Goal: Task Accomplishment & Management: Manage account settings

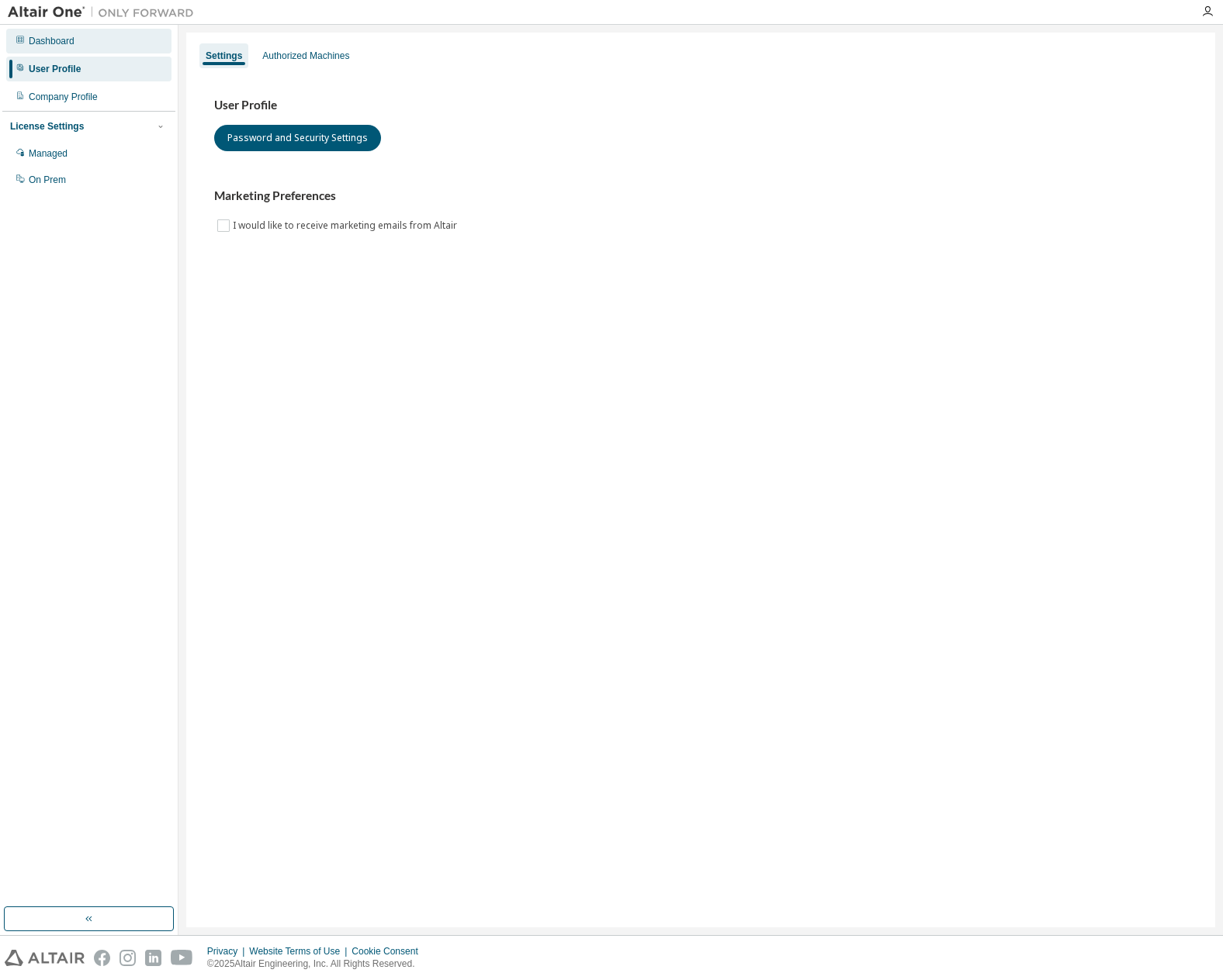
click at [56, 34] on div "Dashboard" at bounding box center [88, 41] width 165 height 25
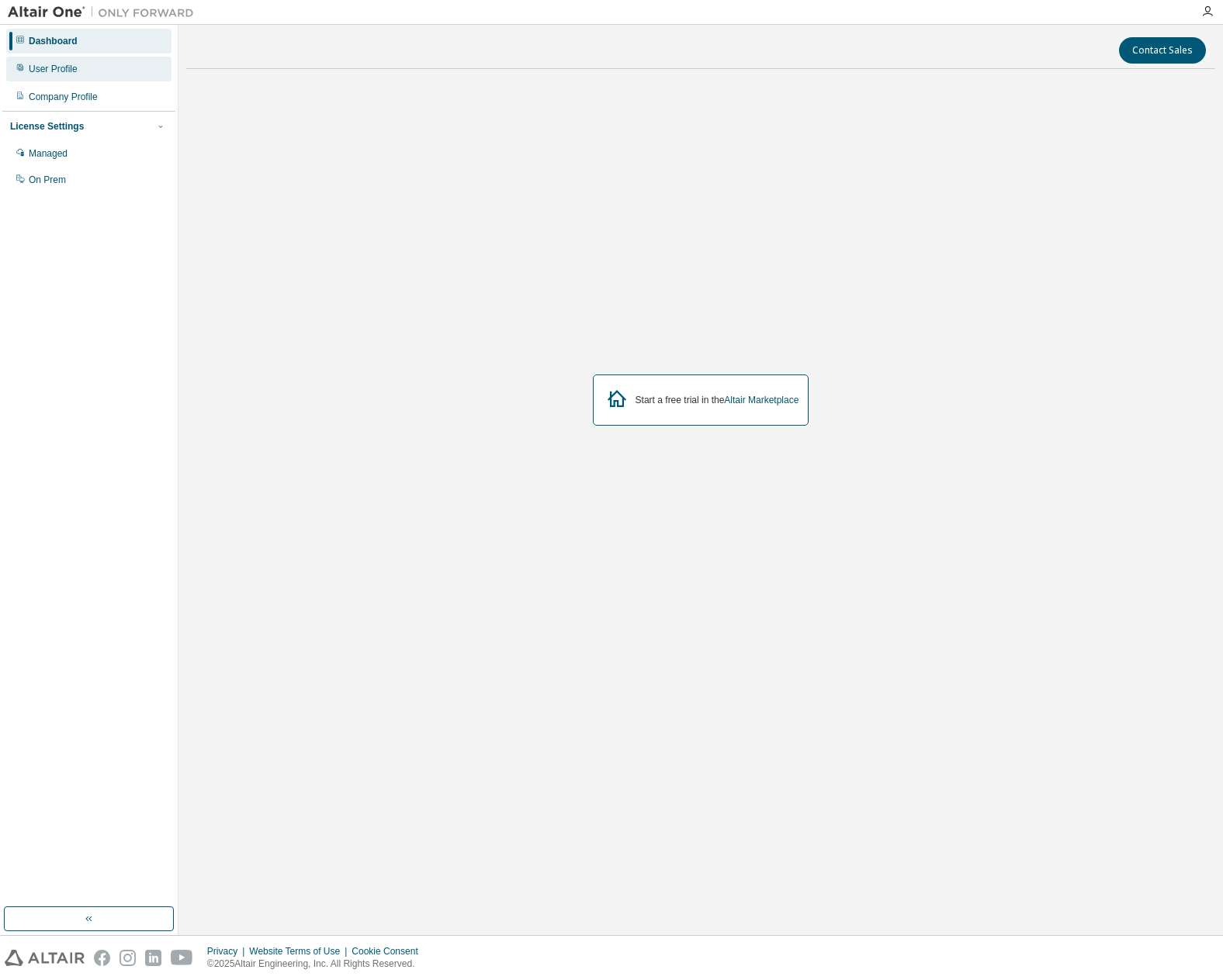
click at [49, 57] on div "User Profile" at bounding box center [88, 69] width 165 height 25
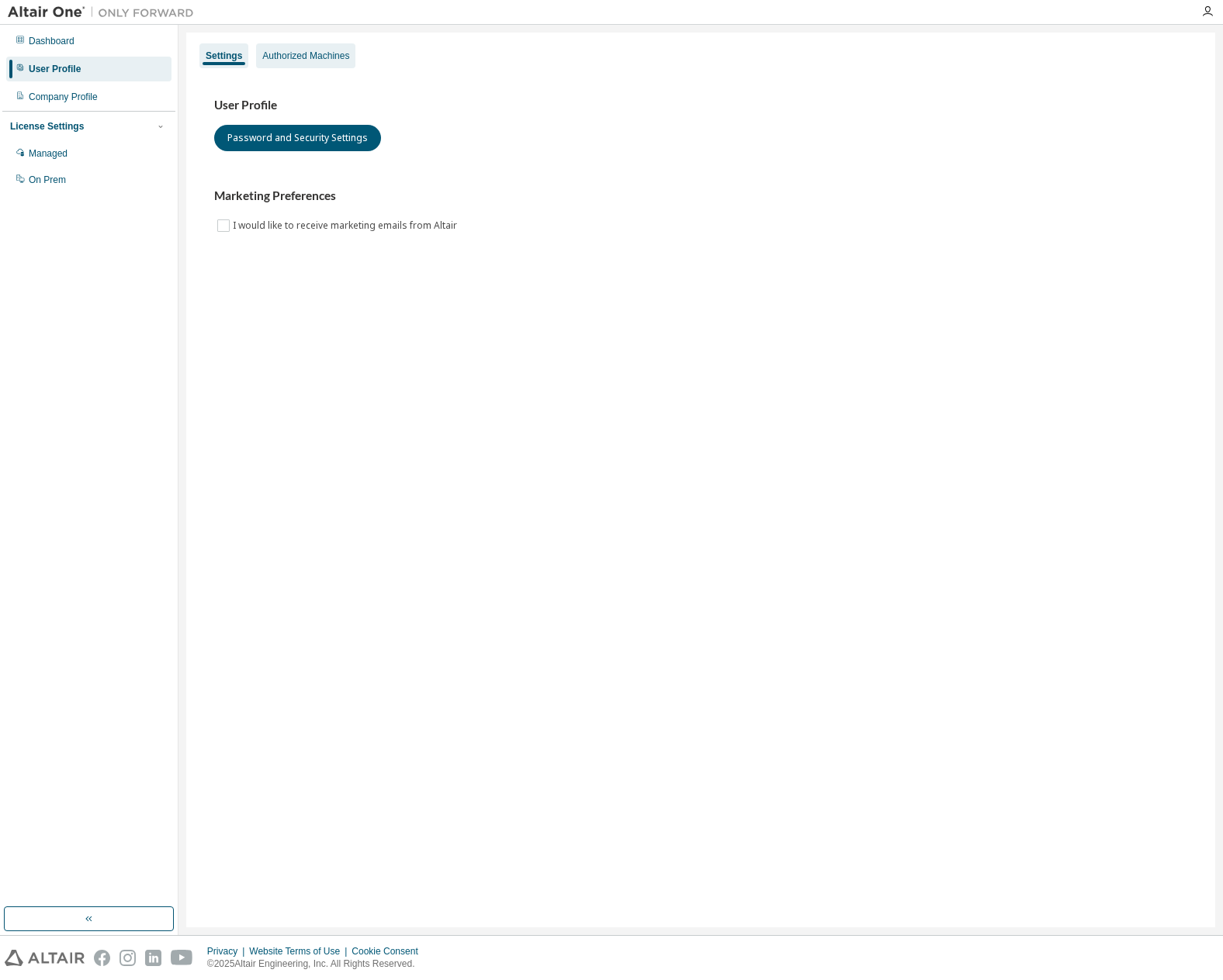
click at [292, 47] on div "Authorized Machines" at bounding box center [305, 56] width 100 height 25
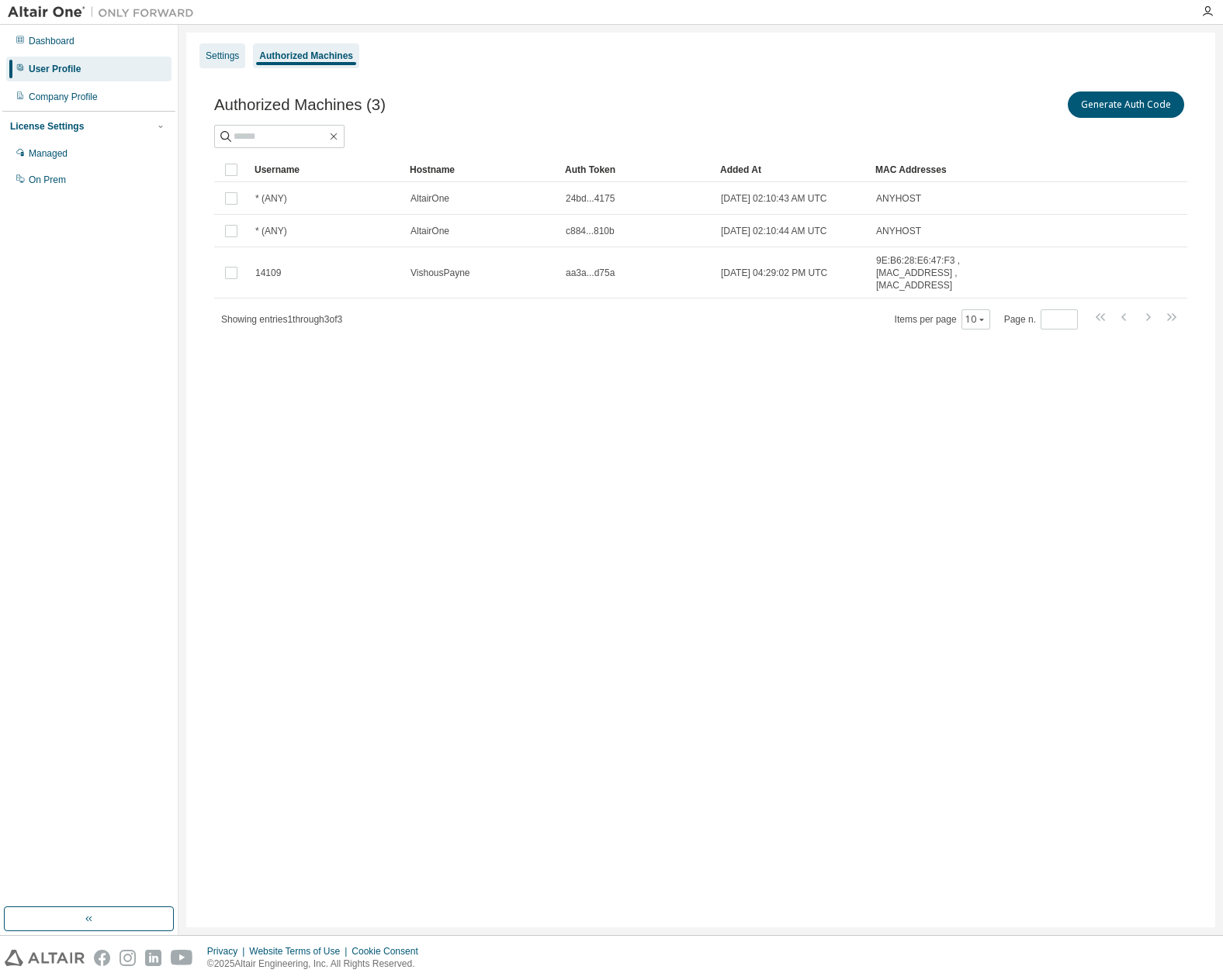
click at [213, 47] on div "Settings" at bounding box center [222, 56] width 46 height 25
